Goal: Transaction & Acquisition: Download file/media

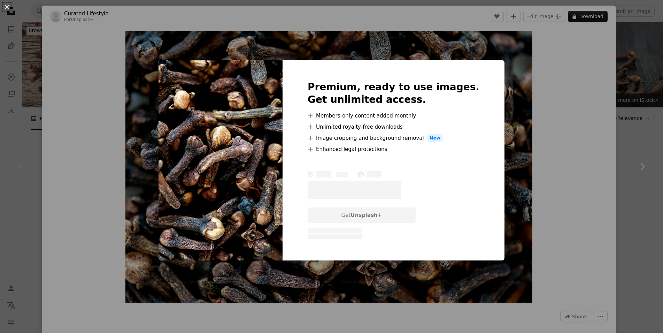
scroll to position [95, 0]
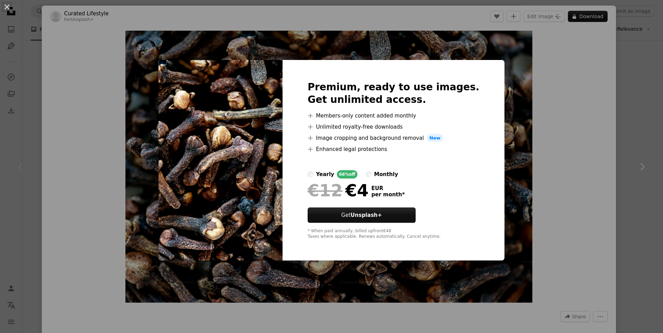
click at [576, 132] on div "An X shape Premium, ready to use images. Get unlimited access. A plus sign Memb…" at bounding box center [331, 166] width 663 height 333
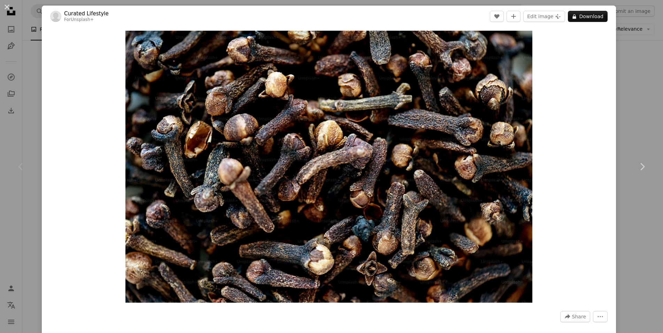
click at [628, 56] on div "An X shape Chevron left Chevron right Curated Lifestyle For Unsplash+ A heart A…" at bounding box center [331, 166] width 663 height 333
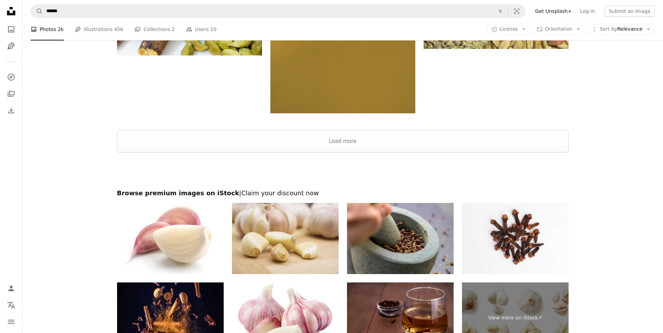
scroll to position [1153, 0]
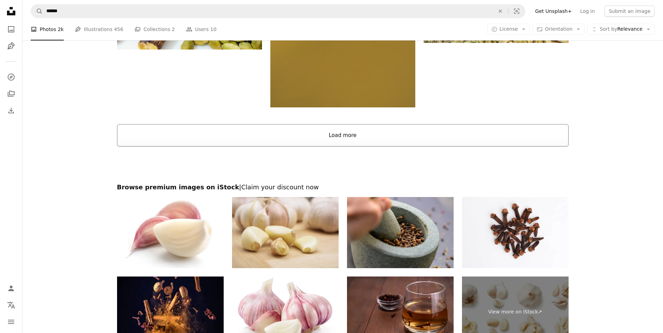
click at [333, 139] on button "Load more" at bounding box center [343, 135] width 452 height 22
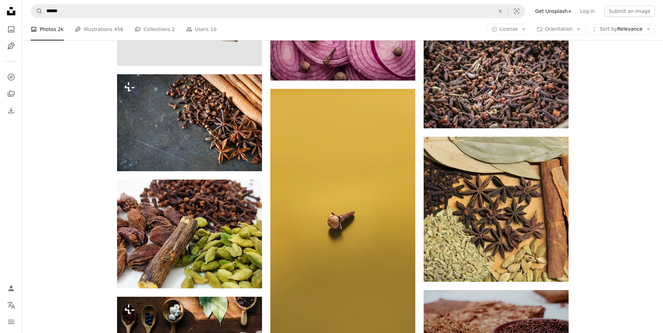
scroll to position [869, 0]
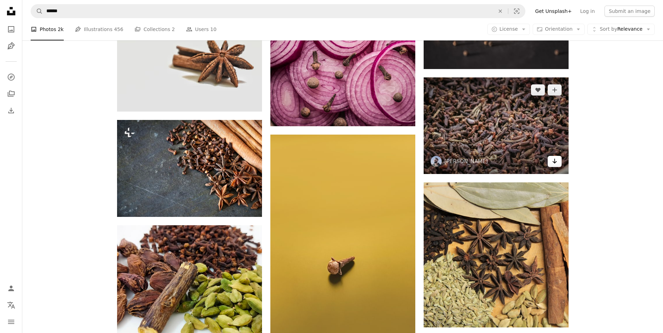
click at [551, 163] on link "Arrow pointing down" at bounding box center [555, 161] width 14 height 11
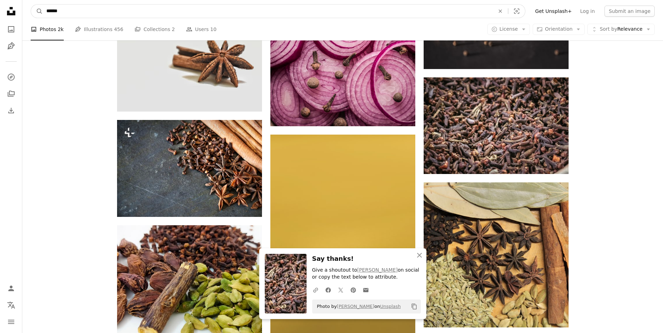
click at [71, 12] on input "******" at bounding box center [268, 11] width 450 height 13
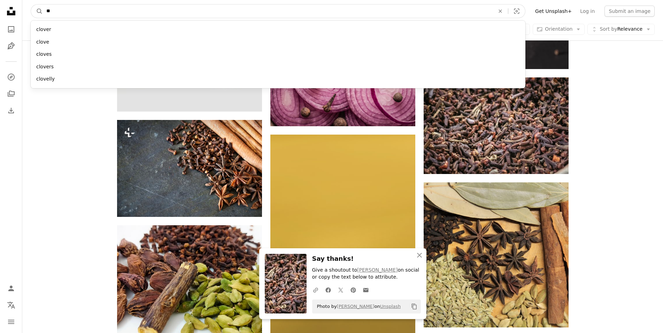
type input "*"
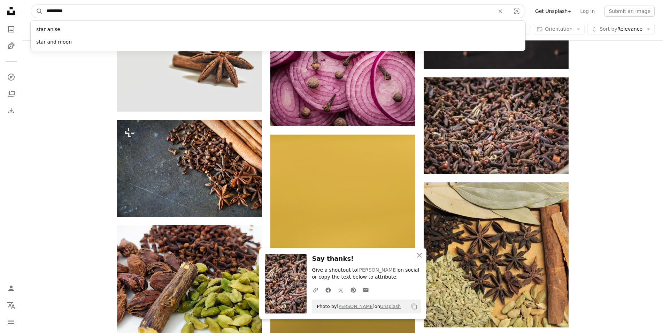
type input "**********"
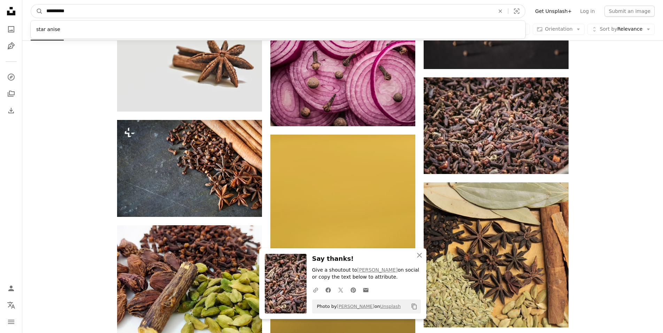
click button "A magnifying glass" at bounding box center [37, 11] width 12 height 13
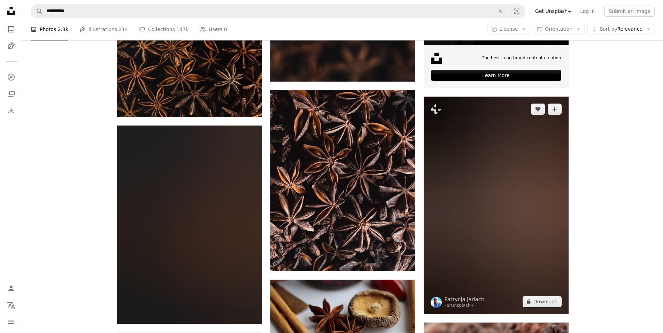
scroll to position [332, 0]
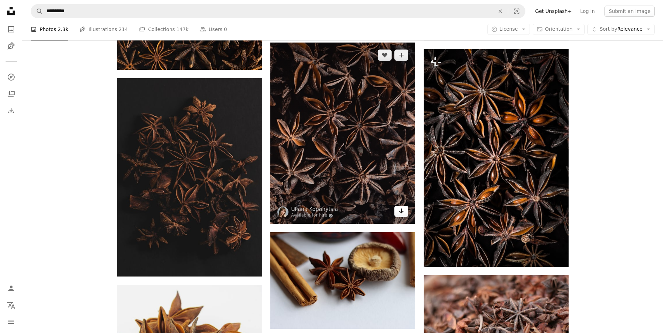
click at [402, 211] on icon "Download" at bounding box center [401, 210] width 5 height 5
